Goal: Task Accomplishment & Management: Complete application form

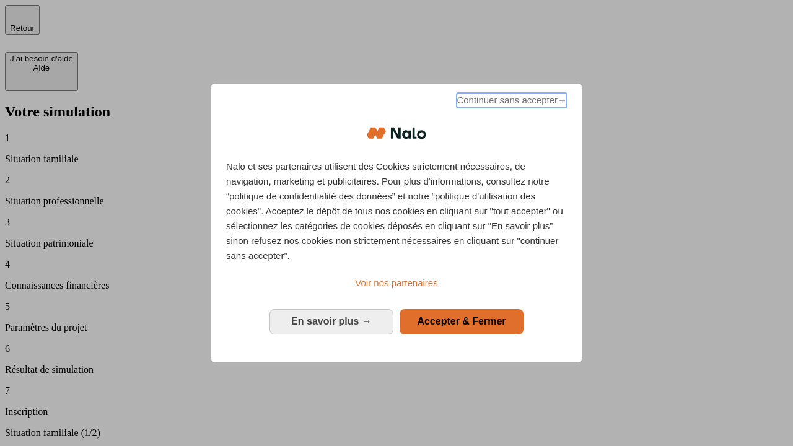
click at [510, 102] on span "Continuer sans accepter →" at bounding box center [511, 100] width 110 height 15
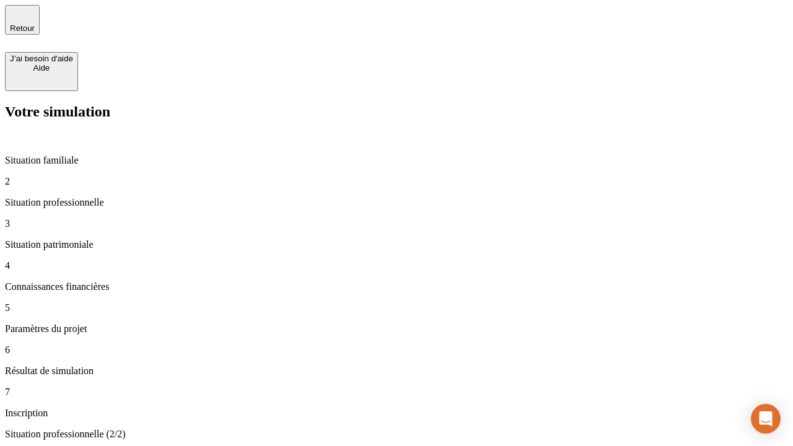
type input "30 000"
type input "1 000"
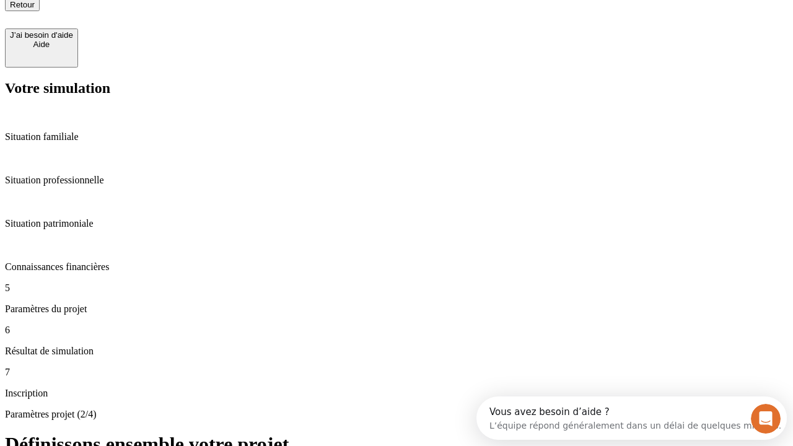
type input "65"
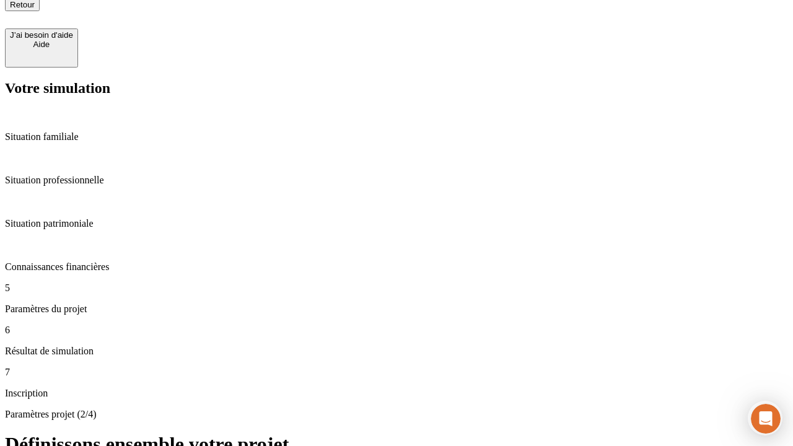
type input "5 000"
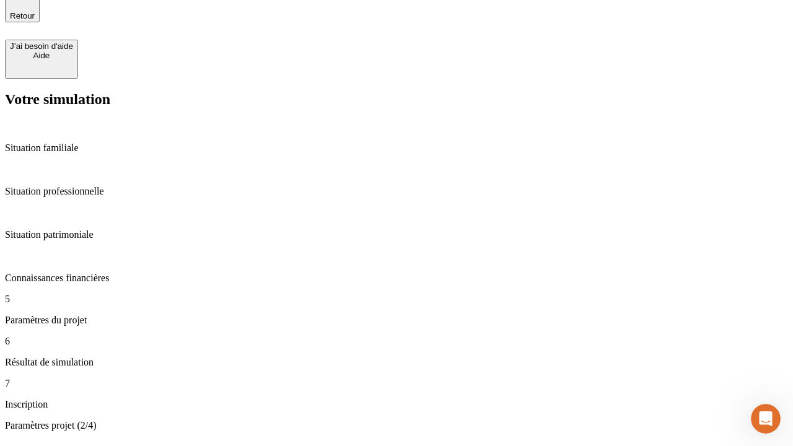
type input "640"
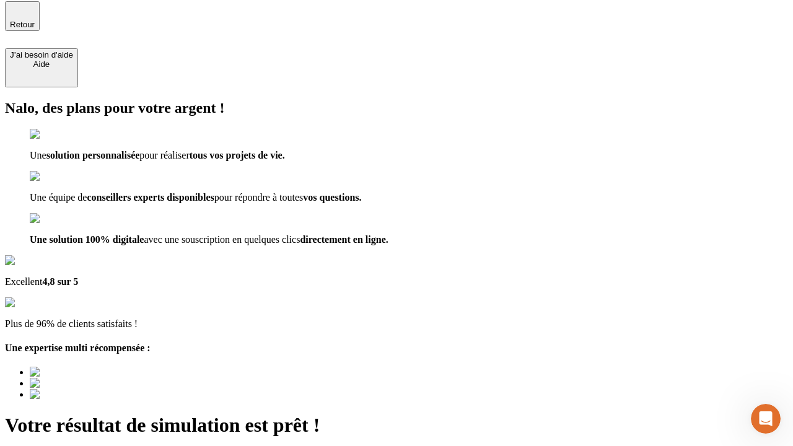
type input "[EMAIL_ADDRESS][DOMAIN_NAME]"
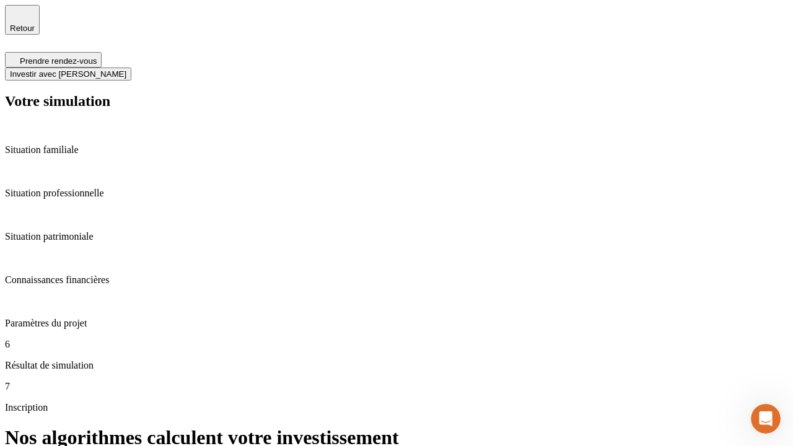
scroll to position [5, 0]
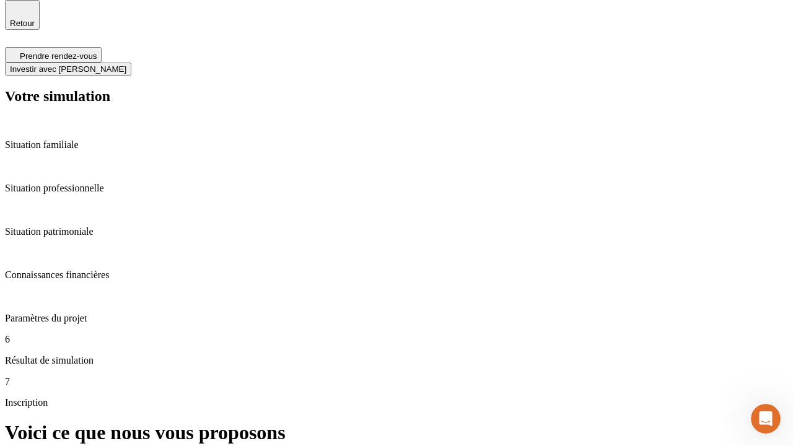
click at [126, 64] on span "Investir avec [PERSON_NAME]" at bounding box center [68, 68] width 116 height 9
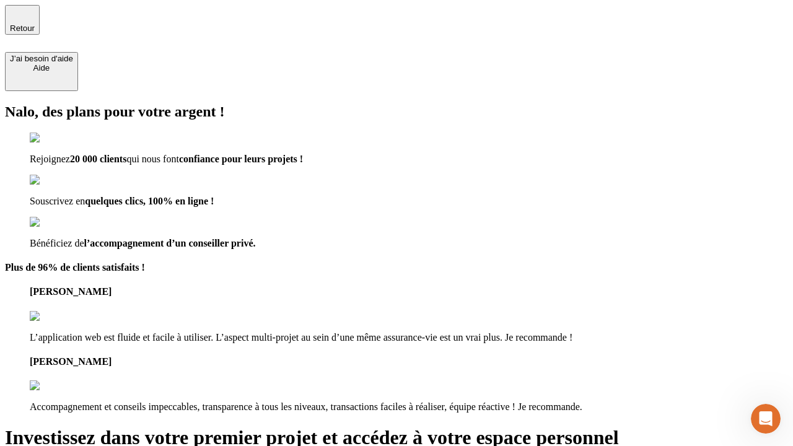
type input "[PERSON_NAME][EMAIL_ADDRESS][DOMAIN_NAME]"
